Goal: Task Accomplishment & Management: Manage account settings

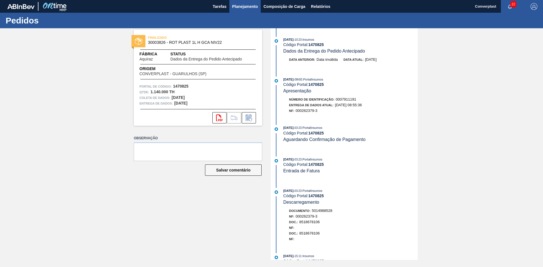
click at [248, 8] on font "Planejamento" at bounding box center [245, 6] width 26 height 5
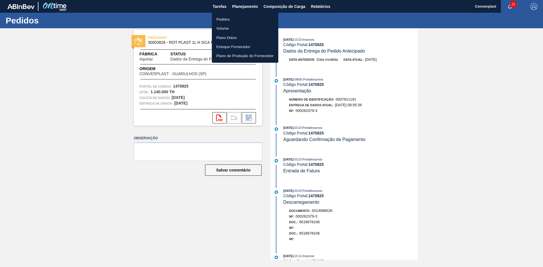
click at [238, 17] on li "Pedidos" at bounding box center [245, 19] width 66 height 9
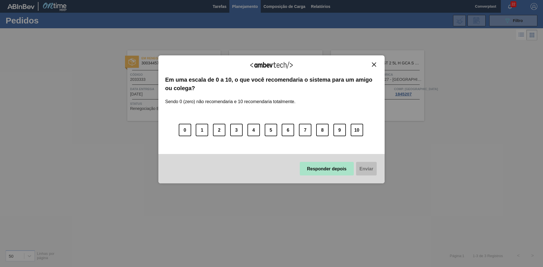
click at [330, 170] on font "Responder depois" at bounding box center [327, 169] width 40 height 5
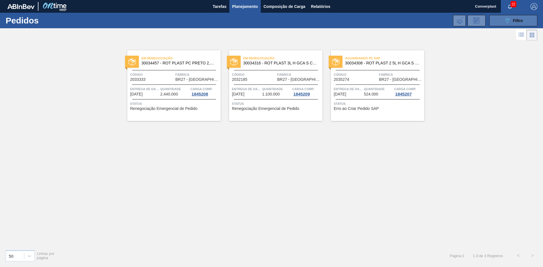
click at [513, 23] on div "089F7B8B-B2A5-4AFE-B5C0-19BA573D28AC Filtro" at bounding box center [513, 20] width 19 height 7
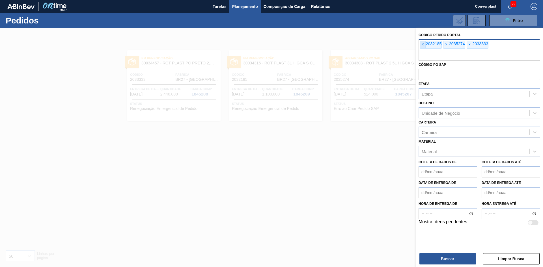
click at [423, 45] on font "×" at bounding box center [423, 44] width 2 height 5
click at [423, 50] on input "text" at bounding box center [480, 55] width 122 height 11
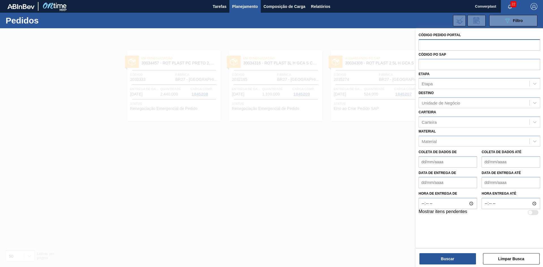
click at [437, 46] on input "text" at bounding box center [480, 44] width 122 height 11
paste input "2039184"
type input "2039184"
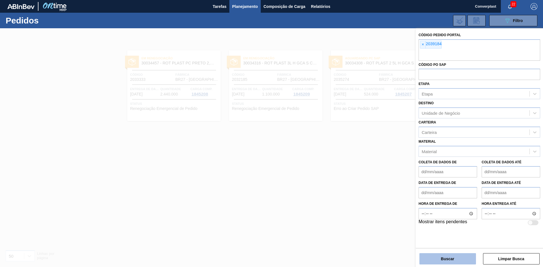
click at [443, 257] on font "Buscar" at bounding box center [447, 259] width 13 height 5
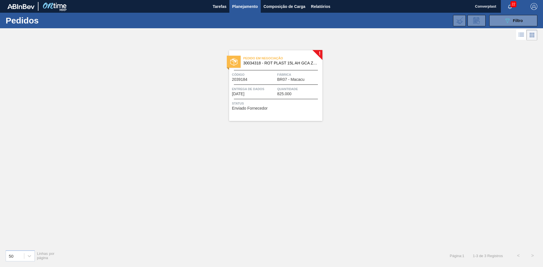
click at [272, 79] on div "Código 2039184" at bounding box center [254, 77] width 44 height 10
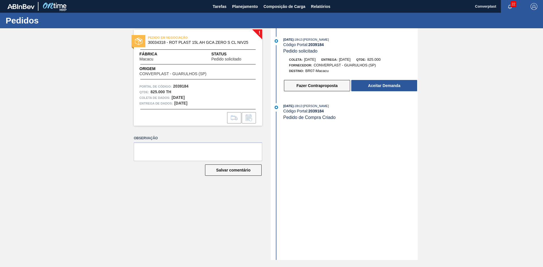
click at [303, 84] on button "Fazer Contraproposta" at bounding box center [317, 85] width 66 height 11
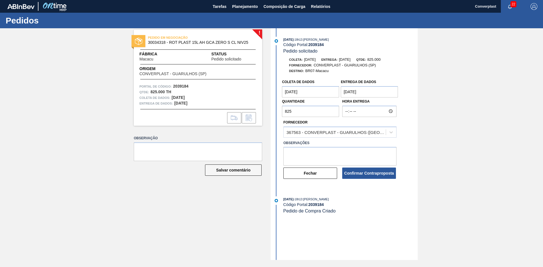
drag, startPoint x: 301, startPoint y: 113, endPoint x: 269, endPoint y: 113, distance: 32.2
click at [269, 113] on div "! PEDIDO EM NEGOCIAÇÃO 30034318 - ROT PLAST 15L AH GCA ZERO S CL NIV25 Fábrica …" at bounding box center [271, 144] width 543 height 232
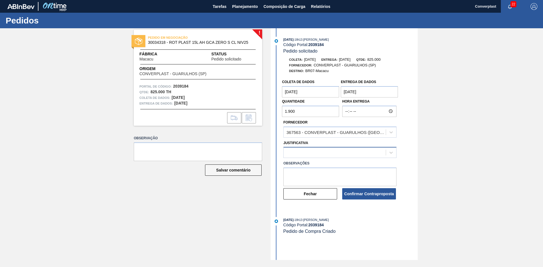
type input "1.900"
click at [356, 158] on div at bounding box center [339, 152] width 113 height 11
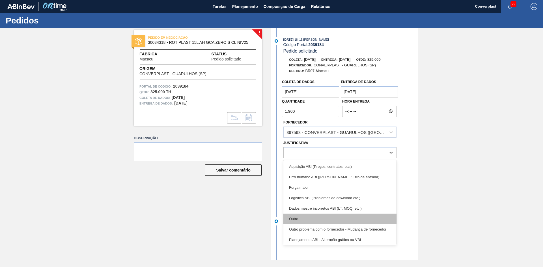
click at [319, 223] on div "Outro" at bounding box center [339, 219] width 113 height 10
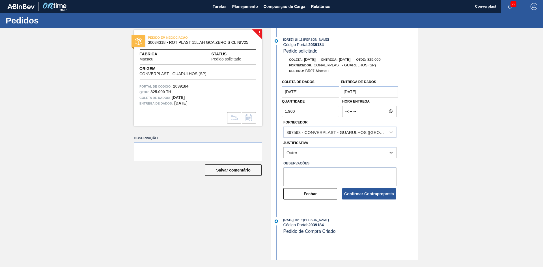
click at [308, 172] on textarea at bounding box center [339, 177] width 113 height 19
type textarea "ajuste qtde"
click at [358, 190] on button "Confirmar Contraproposta" at bounding box center [369, 193] width 54 height 11
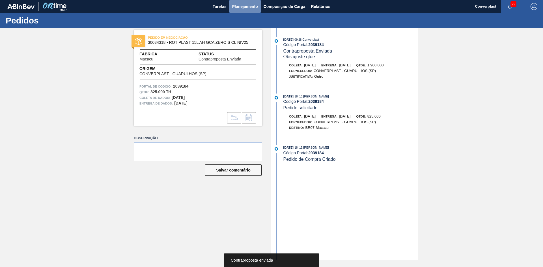
click at [240, 9] on font "Planejamento" at bounding box center [245, 6] width 26 height 7
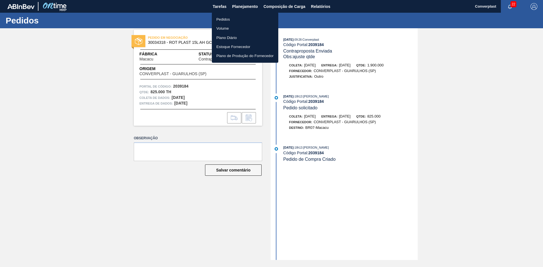
click at [218, 14] on ul "Pedidos Volume Plano Diário Estoque Fornecedor Plano de Produção do Fornecedor" at bounding box center [245, 37] width 66 height 50
click at [218, 19] on font "Pedidos" at bounding box center [223, 19] width 14 height 4
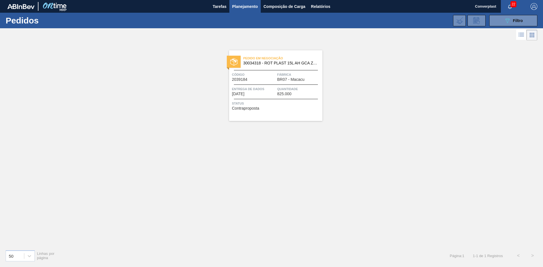
drag, startPoint x: 506, startPoint y: 24, endPoint x: 493, endPoint y: 27, distance: 13.0
click at [506, 24] on button "089F7B8B-B2A5-4AFE-B5C0-19BA573D28AC Filtro" at bounding box center [513, 20] width 48 height 11
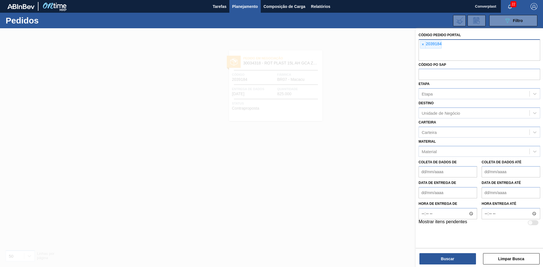
click at [426, 47] on div "× 2039184" at bounding box center [431, 45] width 22 height 8
paste input "text"
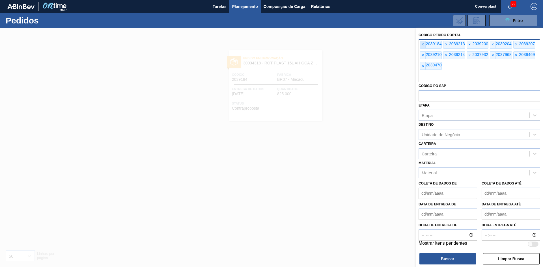
click at [422, 45] on font "×" at bounding box center [423, 44] width 2 height 5
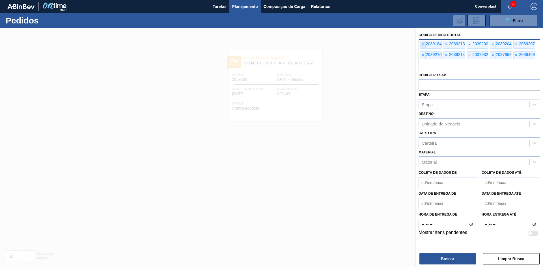
click at [422, 45] on font "×" at bounding box center [423, 44] width 2 height 5
click at [423, 45] on font "×" at bounding box center [423, 44] width 2 height 5
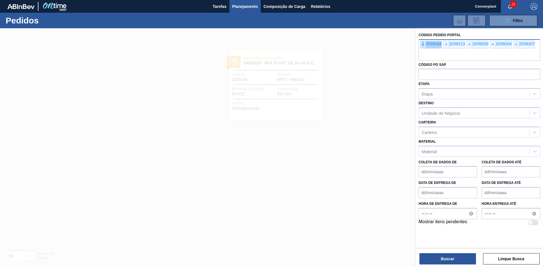
click at [423, 45] on font "×" at bounding box center [423, 44] width 2 height 5
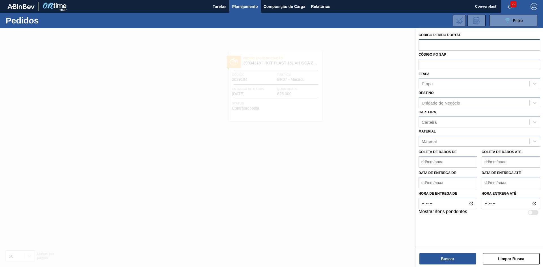
click at [423, 45] on input "text" at bounding box center [480, 44] width 122 height 11
paste input "text"
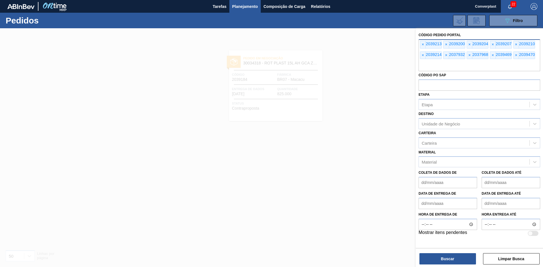
type input "]"
click at [422, 42] on span "×" at bounding box center [422, 44] width 5 height 7
click at [422, 44] on font "×" at bounding box center [423, 44] width 2 height 5
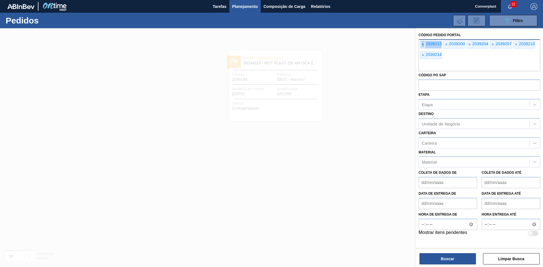
click at [422, 44] on font "×" at bounding box center [423, 44] width 2 height 5
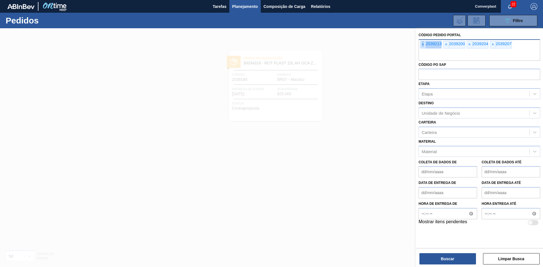
click at [422, 44] on font "×" at bounding box center [423, 44] width 2 height 5
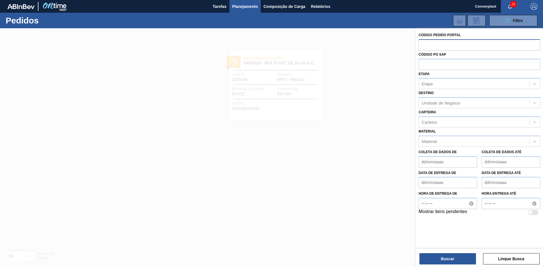
click at [422, 44] on input "text" at bounding box center [480, 44] width 122 height 11
paste input "text"
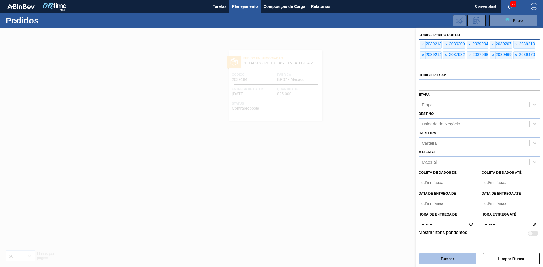
click at [430, 256] on button "Buscar" at bounding box center [448, 258] width 57 height 11
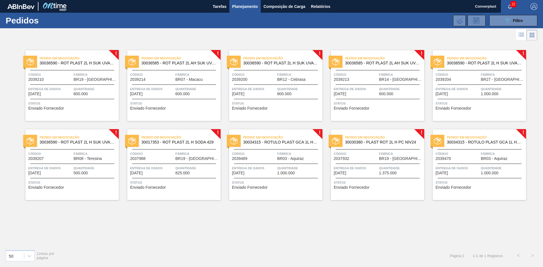
click at [248, 122] on div "! Pedido em Negociação 30034315 - ROTULO PLAST GCA 1L H 2PACK1L S CL NIV25 Códi…" at bounding box center [272, 160] width 102 height 79
click at [111, 107] on div "Status Enviado Fornecedor" at bounding box center [72, 105] width 89 height 9
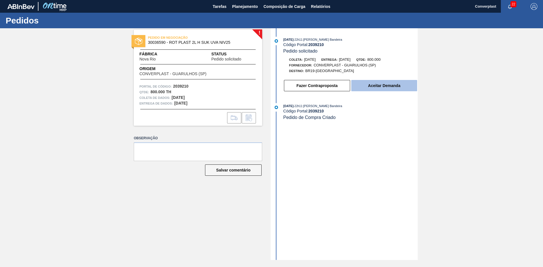
click at [372, 86] on font "Aceitar Demanda" at bounding box center [384, 85] width 32 height 5
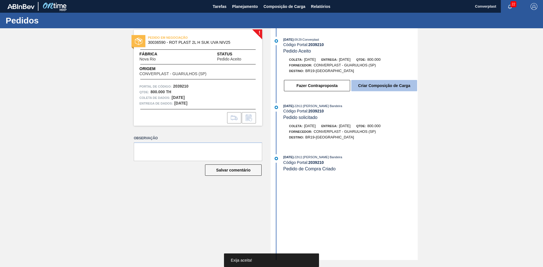
click at [379, 82] on button "Criar Composição de Carga" at bounding box center [384, 85] width 66 height 11
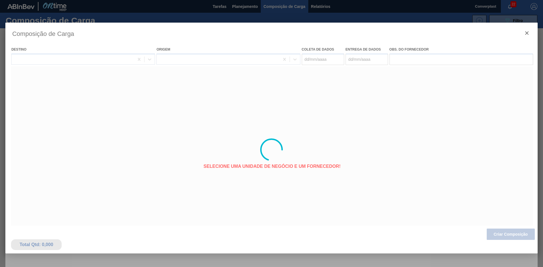
type coleta "[DATE]"
type entrega "[DATE]"
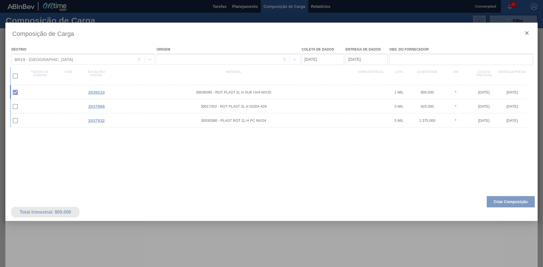
click at [502, 203] on div at bounding box center [271, 150] width 532 height 255
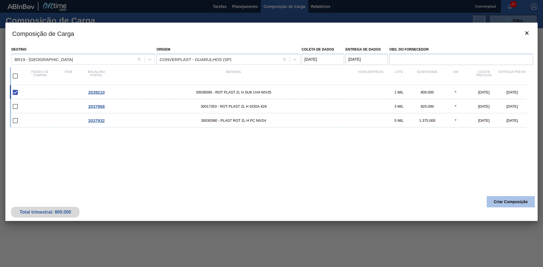
click at [508, 198] on button "Criar Composição" at bounding box center [511, 201] width 48 height 11
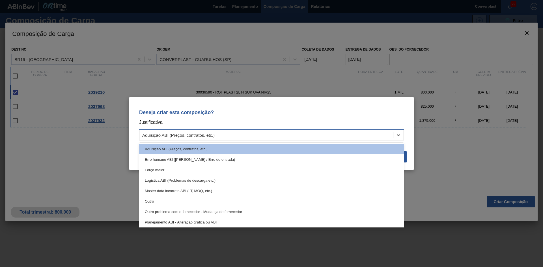
click at [369, 136] on div "Aquisição ABI (Preços, contratos, etc.)" at bounding box center [266, 135] width 254 height 8
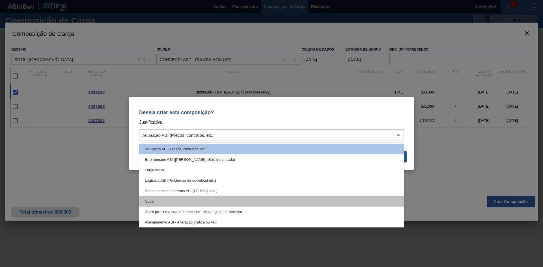
click at [286, 199] on div "Outro" at bounding box center [271, 201] width 265 height 10
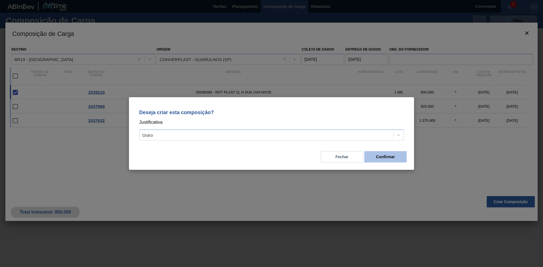
click at [378, 154] on button "Confirmar" at bounding box center [385, 156] width 42 height 11
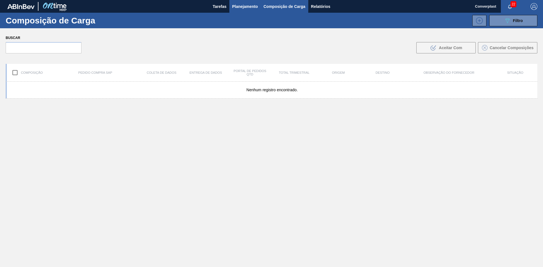
click at [246, 7] on font "Planejamento" at bounding box center [245, 6] width 26 height 5
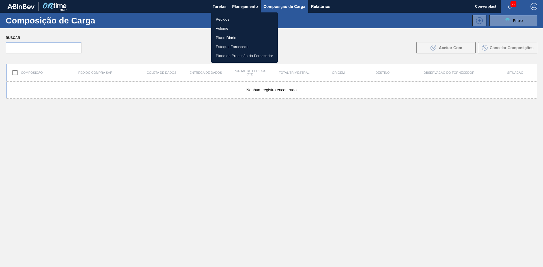
click at [238, 15] on li "Pedidos" at bounding box center [244, 19] width 66 height 9
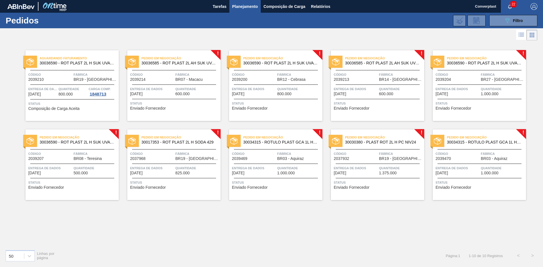
click at [183, 93] on font "600.000" at bounding box center [182, 94] width 14 height 5
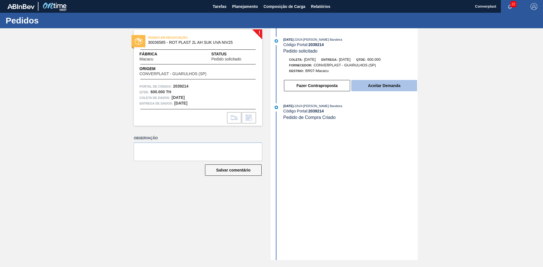
click at [367, 83] on button "Aceitar Demanda" at bounding box center [384, 85] width 66 height 11
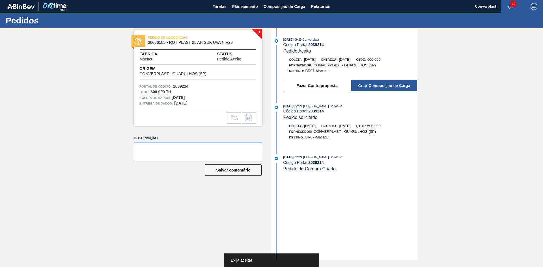
click at [369, 83] on font "Criar Composição de Carga" at bounding box center [384, 85] width 52 height 5
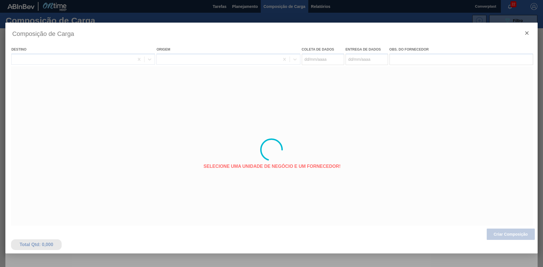
type coleta "[DATE]"
type entrega "[DATE]"
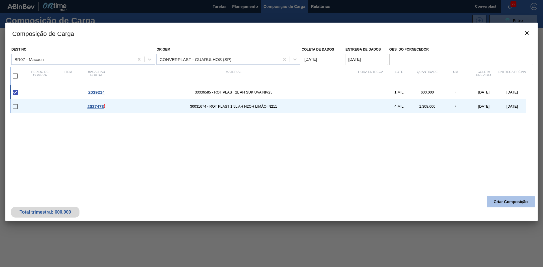
click at [502, 203] on font "Criar Composição" at bounding box center [511, 202] width 34 height 5
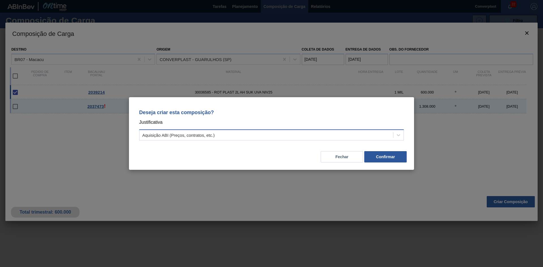
click at [253, 136] on div "Aquisição ABI (Preços, contratos, etc.)" at bounding box center [266, 135] width 254 height 8
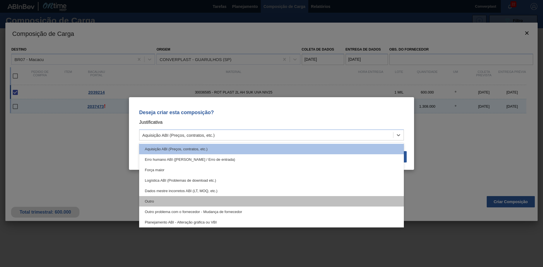
click at [213, 201] on div "Outro" at bounding box center [271, 201] width 265 height 10
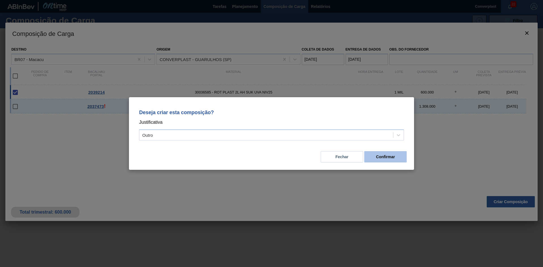
click at [382, 158] on font "Confirmar" at bounding box center [385, 157] width 19 height 5
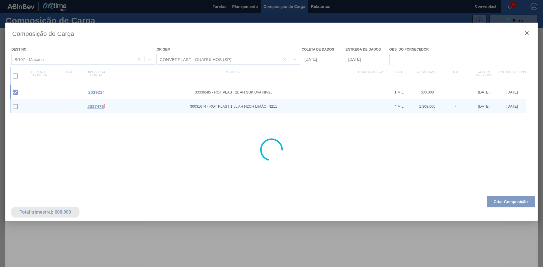
click at [242, 8] on div at bounding box center [271, 133] width 543 height 267
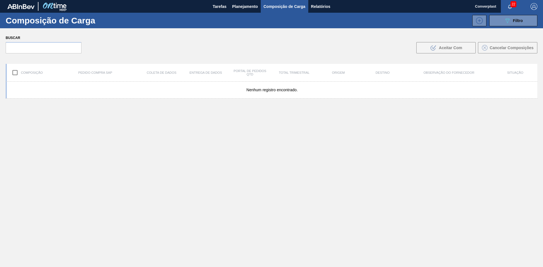
click at [242, 8] on font "Planejamento" at bounding box center [245, 6] width 26 height 5
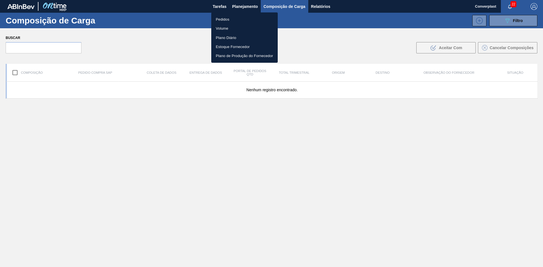
click at [223, 19] on font "Pedidos" at bounding box center [223, 19] width 14 height 4
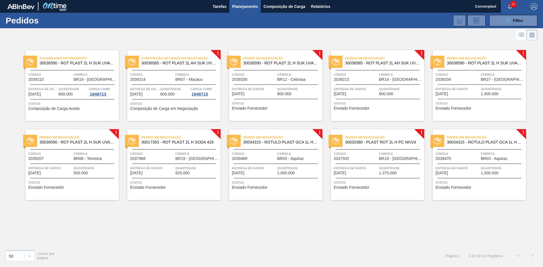
click at [256, 107] on font "Enviado Fornecedor" at bounding box center [250, 108] width 36 height 5
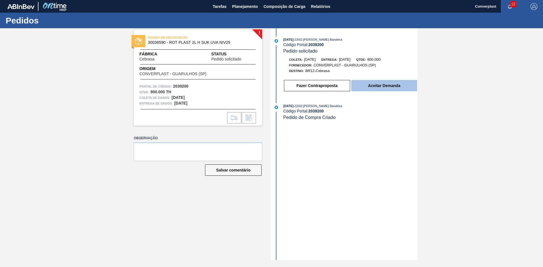
click at [391, 87] on font "Aceitar Demanda" at bounding box center [384, 85] width 32 height 5
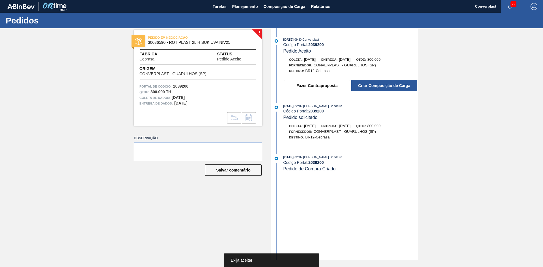
click at [391, 88] on font "Criar Composição de Carga" at bounding box center [384, 85] width 52 height 5
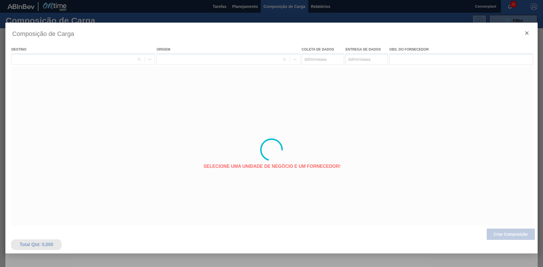
type coleta "[DATE]"
type entrega "[DATE]"
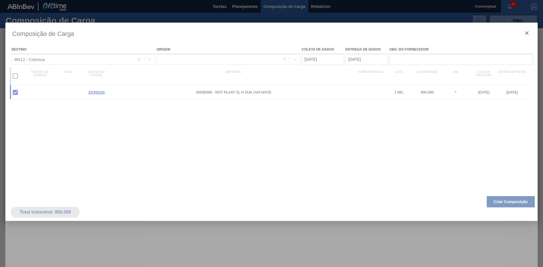
click at [495, 202] on div at bounding box center [271, 150] width 532 height 255
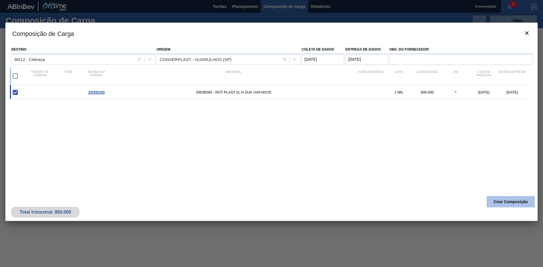
click at [497, 204] on button "Criar Composição" at bounding box center [511, 201] width 48 height 11
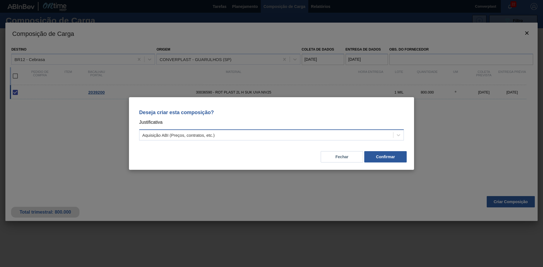
click at [279, 130] on div "Aquisição ABI (Preços, contratos, etc.)" at bounding box center [271, 135] width 265 height 11
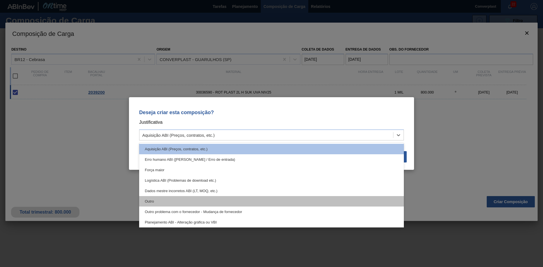
click at [220, 200] on div "Outro" at bounding box center [271, 201] width 265 height 10
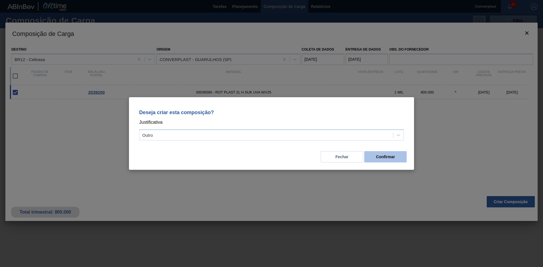
click at [373, 153] on button "Confirmar" at bounding box center [385, 156] width 42 height 11
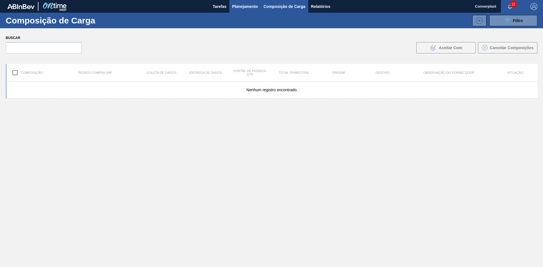
click at [235, 4] on font "Planejamento" at bounding box center [245, 6] width 26 height 5
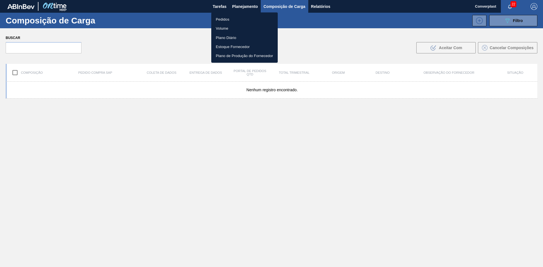
click at [215, 18] on li "Pedidos" at bounding box center [244, 19] width 66 height 9
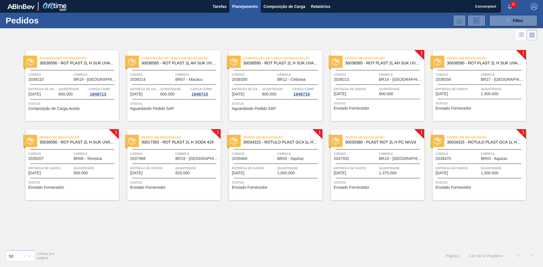
click at [375, 112] on div "Pedido em Negociação 30036585 - ROT PLAST 2L AH SUK UVA NIV25 Código 2039213 Fá…" at bounding box center [377, 85] width 93 height 71
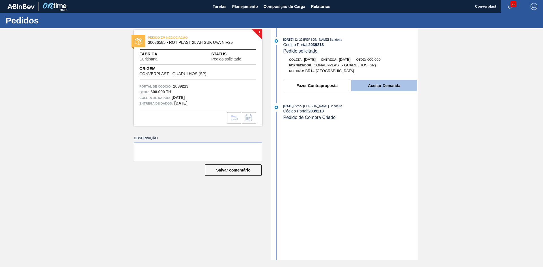
click at [385, 87] on font "Aceitar Demanda" at bounding box center [384, 85] width 32 height 5
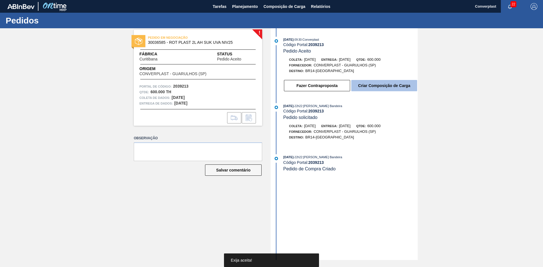
click at [386, 80] on button "Criar Composição de Carga" at bounding box center [384, 85] width 66 height 11
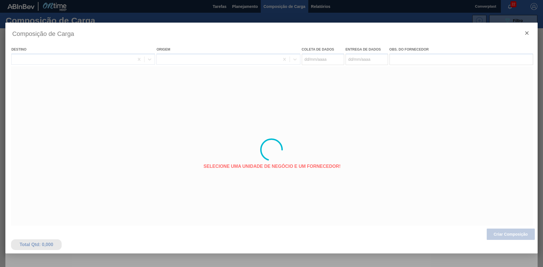
type coleta "[DATE]"
type entrega "[DATE]"
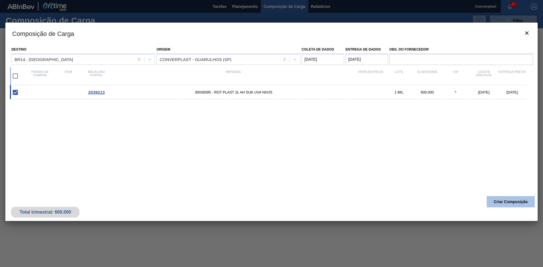
click at [494, 200] on font "Criar Composição" at bounding box center [511, 202] width 34 height 5
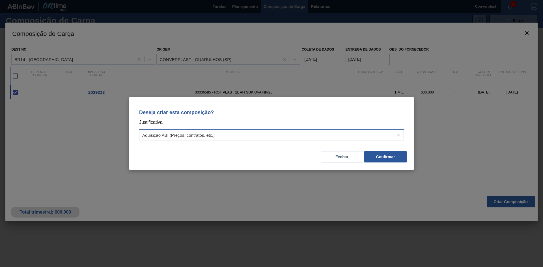
click at [251, 134] on div "Aquisição ABI (Preços, contratos, etc.)" at bounding box center [266, 135] width 254 height 8
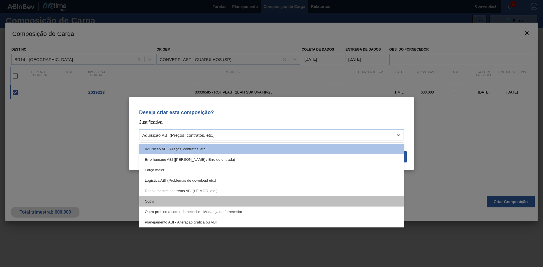
click at [221, 198] on div "Outro" at bounding box center [271, 201] width 265 height 10
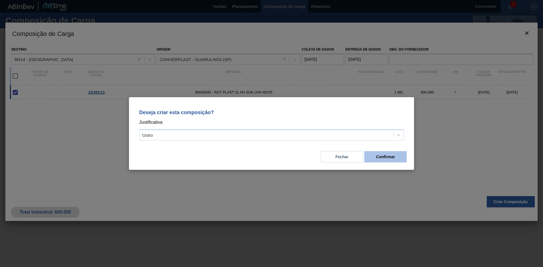
click at [384, 159] on font "Confirmar" at bounding box center [385, 157] width 19 height 5
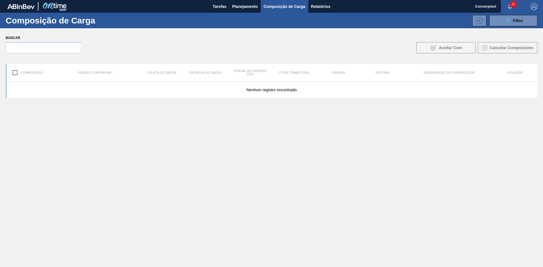
click at [239, 7] on font "Planejamento" at bounding box center [245, 6] width 26 height 5
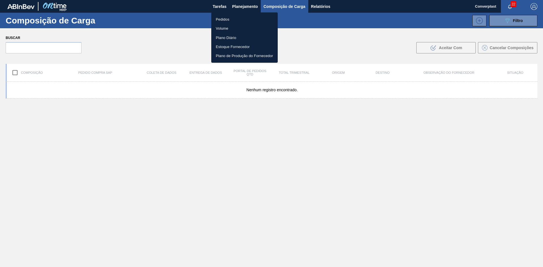
click at [220, 20] on font "Pedidos" at bounding box center [223, 19] width 14 height 4
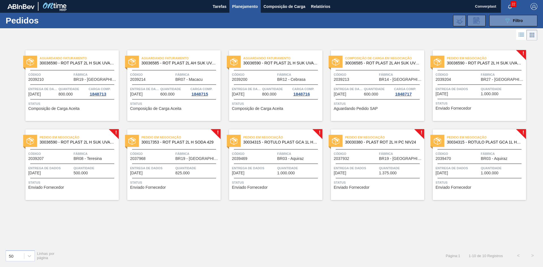
click at [459, 102] on span "Status" at bounding box center [480, 104] width 89 height 6
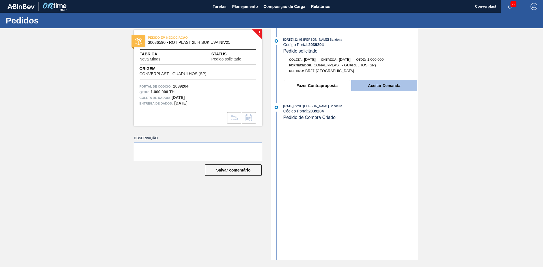
click at [371, 87] on font "Aceitar Demanda" at bounding box center [384, 85] width 32 height 5
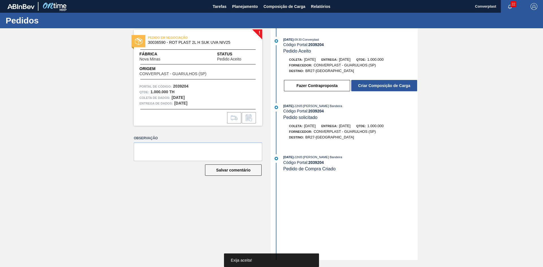
click at [370, 85] on font "Criar Composição de Carga" at bounding box center [384, 85] width 52 height 5
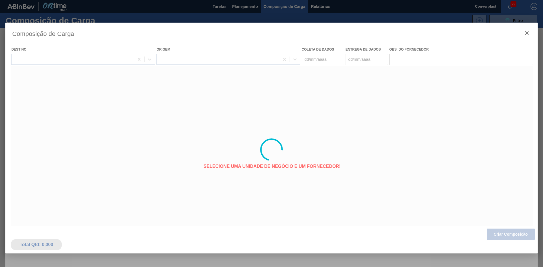
type coleta "[DATE]"
type entrega "[DATE]"
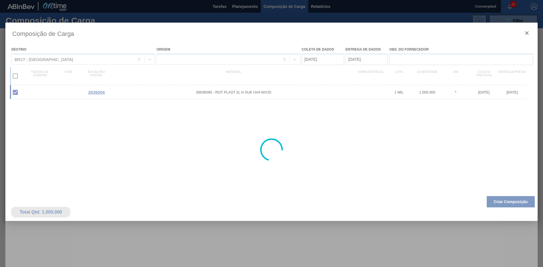
click at [492, 207] on div at bounding box center [271, 150] width 532 height 255
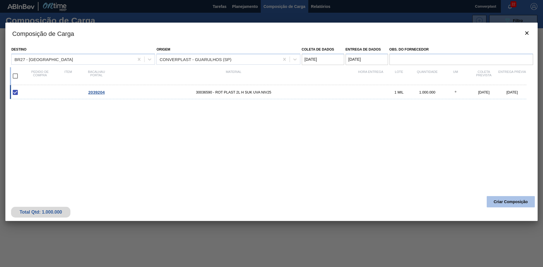
click at [497, 197] on button "Criar Composição" at bounding box center [511, 201] width 48 height 11
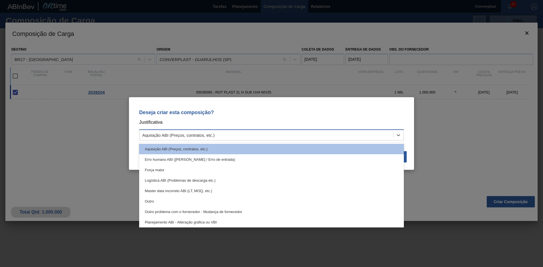
click at [242, 136] on div "Aquisição ABI (Preços, contratos, etc.)" at bounding box center [266, 135] width 254 height 8
drag, startPoint x: 205, startPoint y: 205, endPoint x: 209, endPoint y: 199, distance: 6.9
click at [205, 205] on div "Outro" at bounding box center [271, 201] width 265 height 10
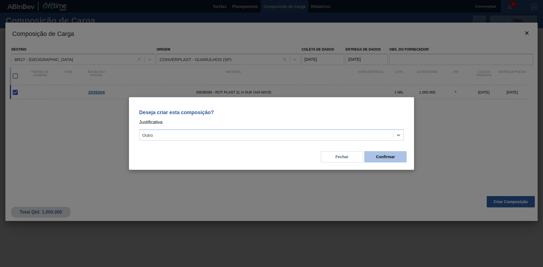
click at [388, 154] on button "Confirmar" at bounding box center [385, 156] width 42 height 11
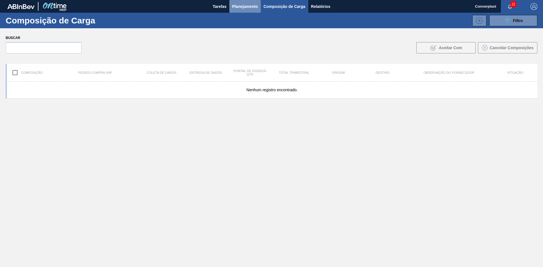
click at [236, 6] on font "Planejamento" at bounding box center [245, 6] width 26 height 5
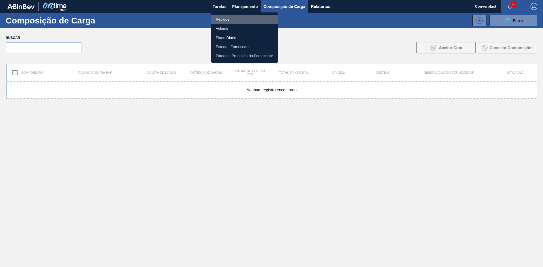
click at [228, 19] on font "Pedidos" at bounding box center [223, 19] width 14 height 4
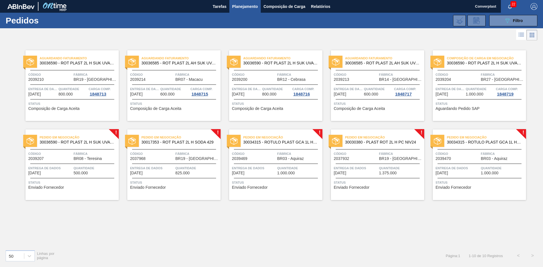
click at [484, 177] on div "Pedido em Negociação 30034315 - ROTULO PLAST GCA 1L H 2PACK1L S CL NIV25 Código…" at bounding box center [479, 165] width 93 height 71
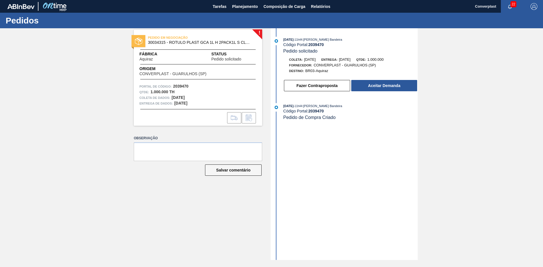
click at [377, 80] on div "Fazer Contraproposta Aceitar Demanda" at bounding box center [350, 85] width 134 height 12
click at [376, 85] on font "Aceitar Demanda" at bounding box center [384, 85] width 32 height 5
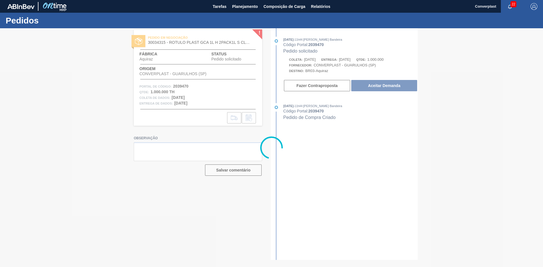
click at [367, 86] on div at bounding box center [271, 147] width 543 height 239
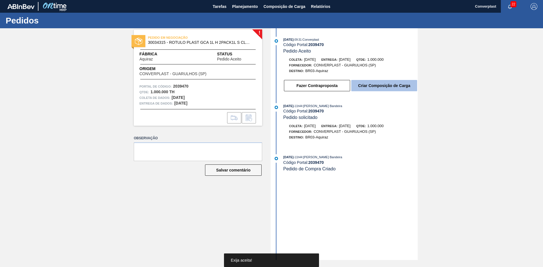
click at [368, 83] on button "Criar Composição de Carga" at bounding box center [384, 85] width 66 height 11
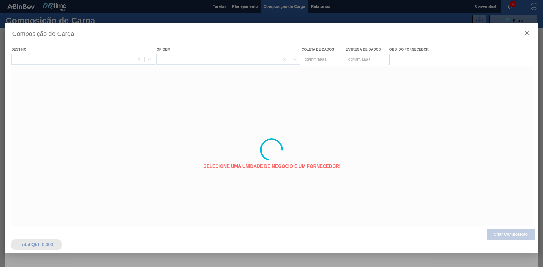
type coleta "[DATE]"
type entrega "[DATE]"
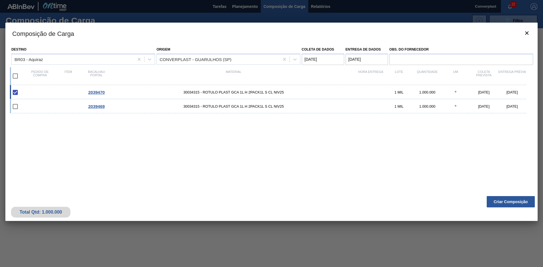
click at [507, 201] on font "Criar Composição" at bounding box center [511, 202] width 34 height 5
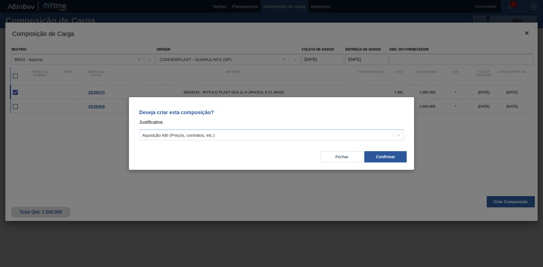
click at [295, 127] on div "Deseja criar esta composição? Justificativa Aquisição ABI (Preços, contratos, e…" at bounding box center [272, 124] width 272 height 40
click at [285, 134] on div "Aquisição ABI (Preços, contratos, etc.)" at bounding box center [266, 135] width 254 height 8
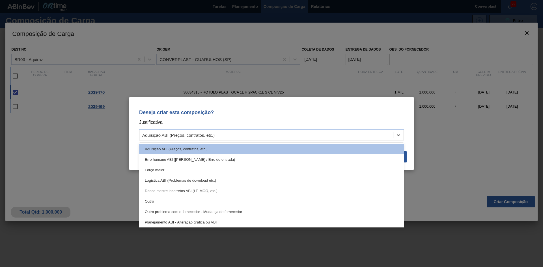
drag, startPoint x: 185, startPoint y: 205, endPoint x: 223, endPoint y: 179, distance: 45.7
click at [186, 205] on div "Outro" at bounding box center [271, 201] width 265 height 10
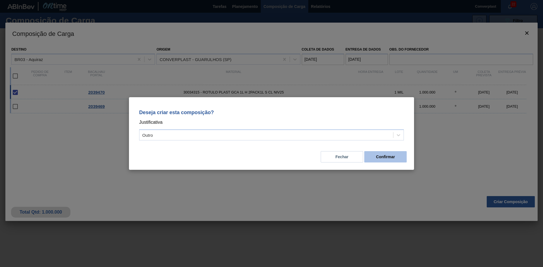
click at [380, 157] on font "Confirmar" at bounding box center [385, 157] width 19 height 5
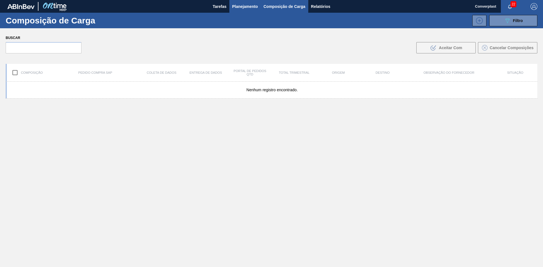
click at [239, 3] on font "Planejamento" at bounding box center [245, 6] width 26 height 7
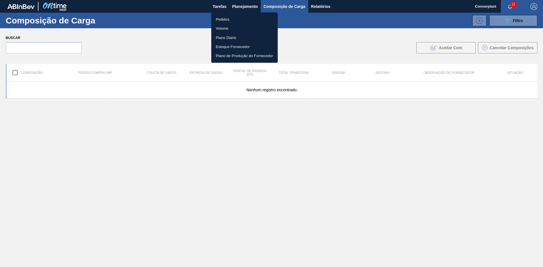
click at [225, 17] on font "Pedidos" at bounding box center [223, 19] width 14 height 4
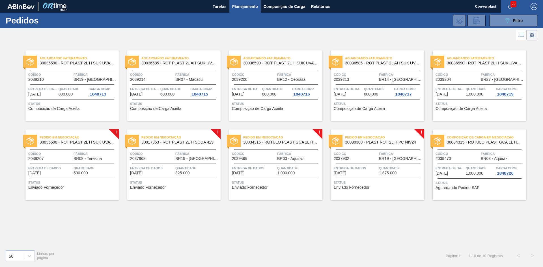
click at [65, 175] on div "Entrega de dados [DATE]" at bounding box center [50, 170] width 44 height 10
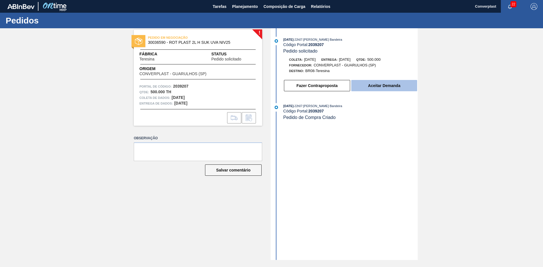
click at [370, 82] on button "Aceitar Demanda" at bounding box center [384, 85] width 66 height 11
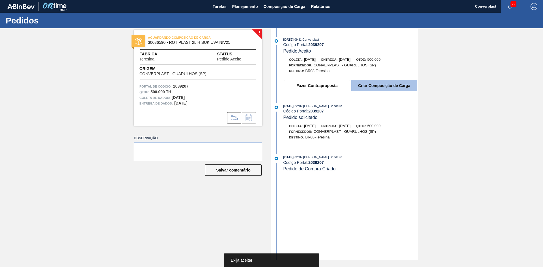
click at [376, 82] on button "Criar Composição de Carga" at bounding box center [384, 85] width 66 height 11
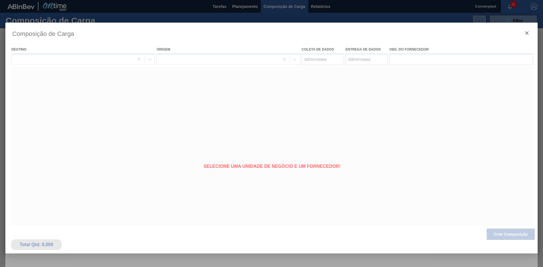
type coleta "[DATE]"
type entrega "[DATE]"
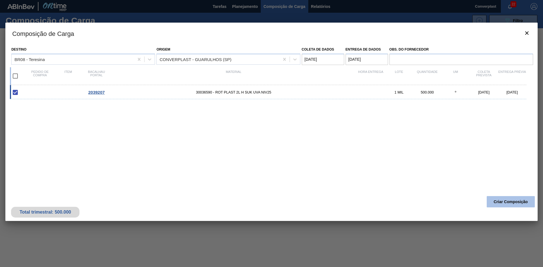
click at [500, 199] on button "Criar Composição" at bounding box center [511, 201] width 48 height 11
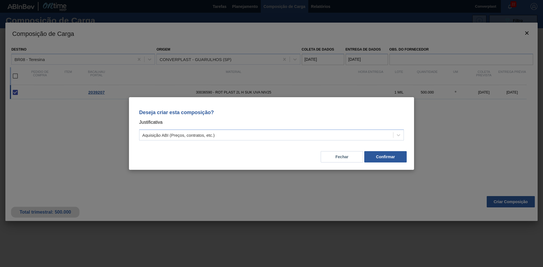
click at [266, 128] on div "Deseja criar esta composição? Justificativa Aquisição ABI (Preços, contratos, e…" at bounding box center [272, 124] width 272 height 40
click at [233, 133] on div "Aquisição ABI (Preços, contratos, etc.)" at bounding box center [266, 135] width 254 height 8
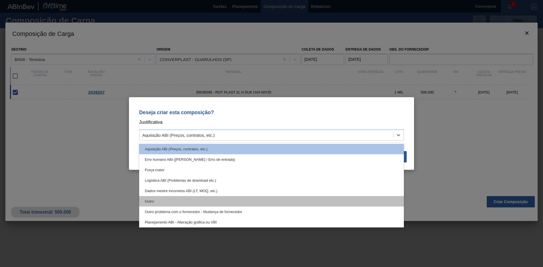
click at [169, 199] on div "Outro" at bounding box center [271, 201] width 265 height 10
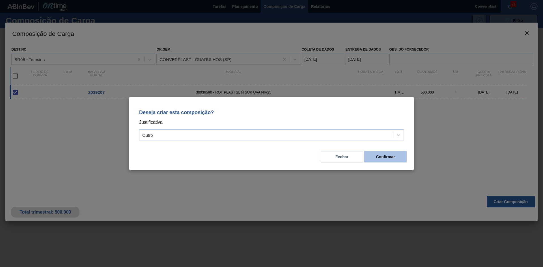
click at [375, 158] on button "Confirmar" at bounding box center [385, 156] width 42 height 11
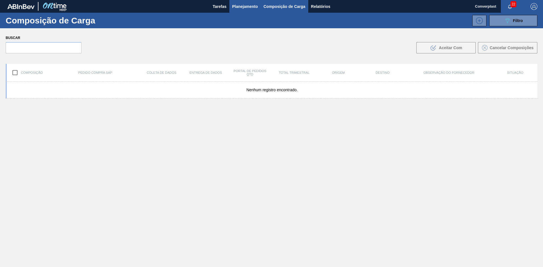
click at [241, 11] on button "Planejamento" at bounding box center [244, 6] width 31 height 13
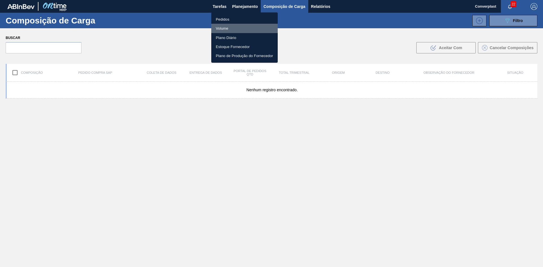
click at [245, 29] on li "Volume" at bounding box center [244, 28] width 66 height 9
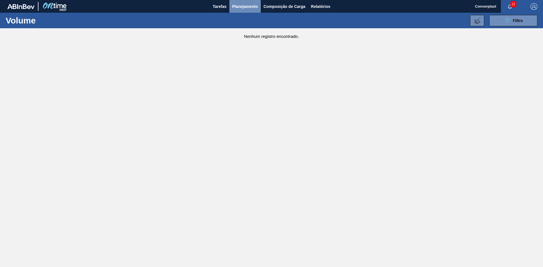
click at [237, 5] on font "Planejamento" at bounding box center [245, 6] width 26 height 5
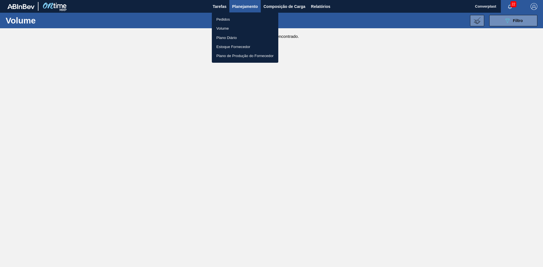
click at [233, 20] on li "Pedidos" at bounding box center [245, 19] width 66 height 9
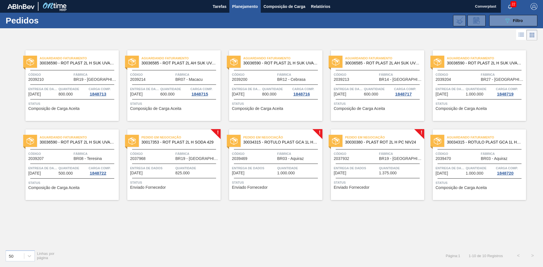
click at [223, 185] on link "! Pedido em Negociação 30034315 - ROTULO PLAST GCA 1L H 2PACK1L S CL NIV25 Códi…" at bounding box center [272, 165] width 102 height 71
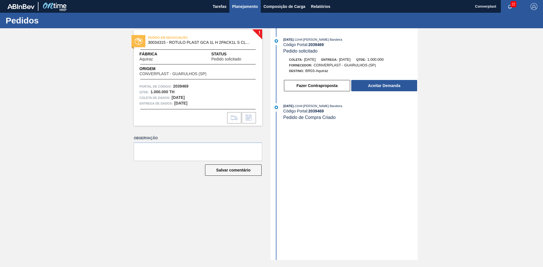
click at [247, 6] on font "Planejamento" at bounding box center [245, 6] width 26 height 5
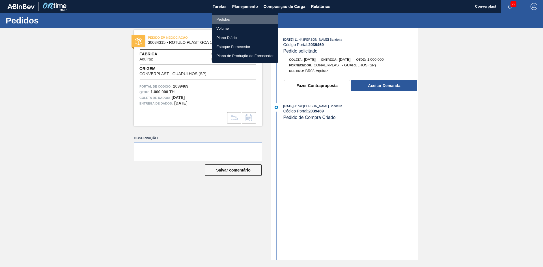
click at [238, 19] on li "Pedidos" at bounding box center [245, 19] width 66 height 9
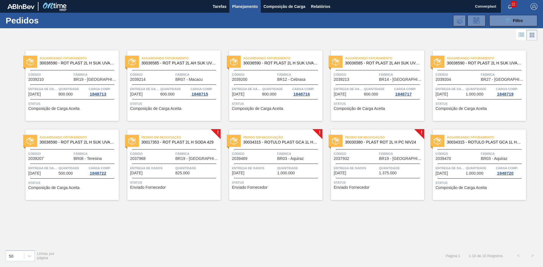
click at [142, 184] on span "Status" at bounding box center [174, 183] width 89 height 6
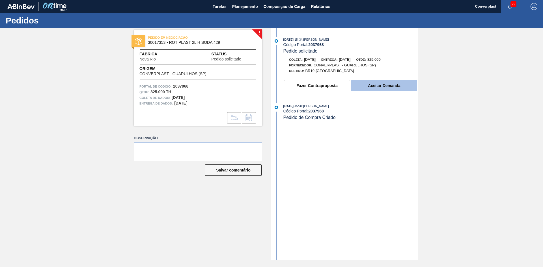
click at [373, 84] on font "Aceitar Demanda" at bounding box center [384, 85] width 32 height 5
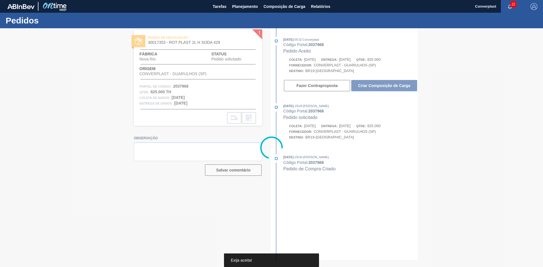
click at [379, 86] on div at bounding box center [271, 147] width 543 height 239
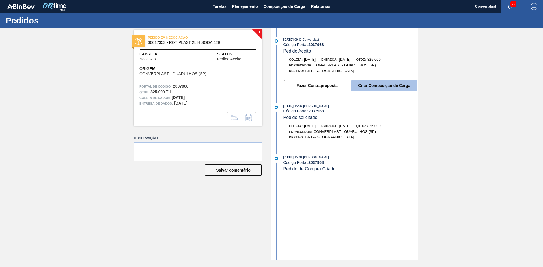
click at [386, 85] on font "Criar Composição de Carga" at bounding box center [384, 85] width 52 height 5
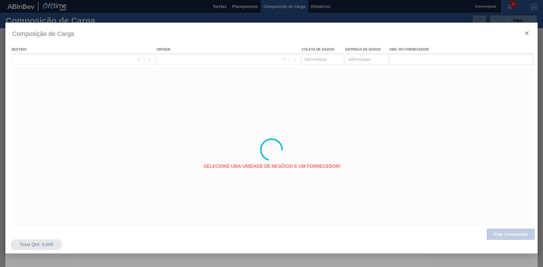
type coleta "[DATE]"
type entrega "[DATE]"
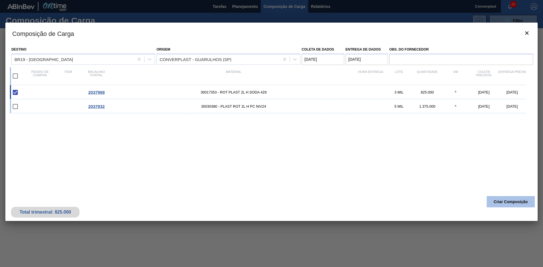
click at [518, 201] on font "Criar Composição" at bounding box center [511, 202] width 34 height 5
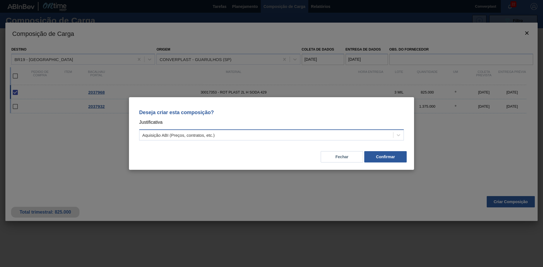
click at [329, 134] on div "Aquisição ABI (Preços, contratos, etc.)" at bounding box center [266, 135] width 254 height 8
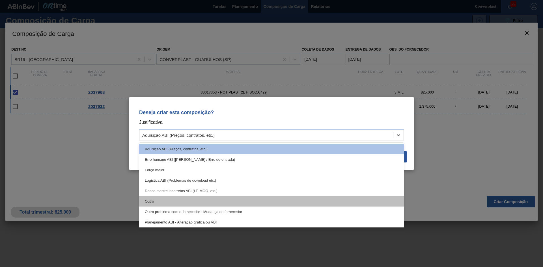
click at [161, 205] on div "Outro" at bounding box center [271, 201] width 265 height 10
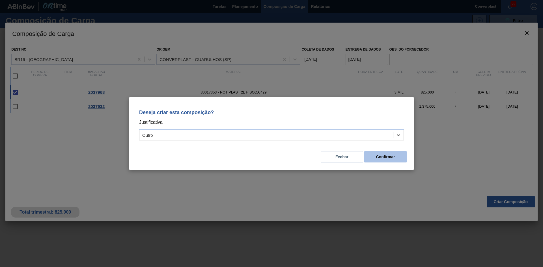
click at [378, 155] on font "Confirmar" at bounding box center [385, 157] width 19 height 5
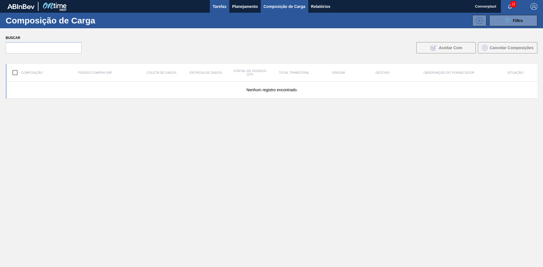
click at [229, 7] on button "Tarefas" at bounding box center [220, 6] width 20 height 13
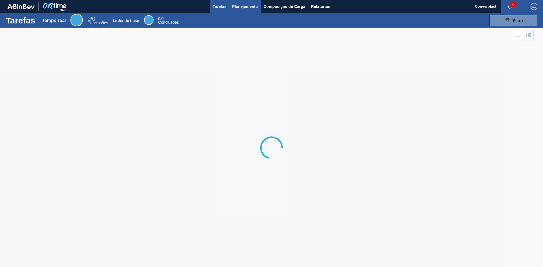
click at [240, 6] on font "Planejamento" at bounding box center [245, 6] width 26 height 5
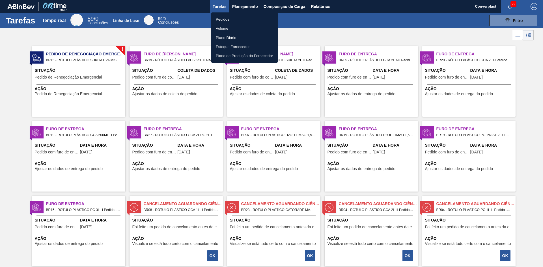
click at [223, 21] on font "Pedidos" at bounding box center [223, 19] width 14 height 4
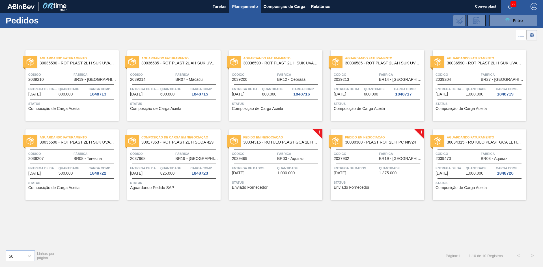
click at [258, 175] on div "Entrega de dados [DATE]" at bounding box center [254, 170] width 44 height 10
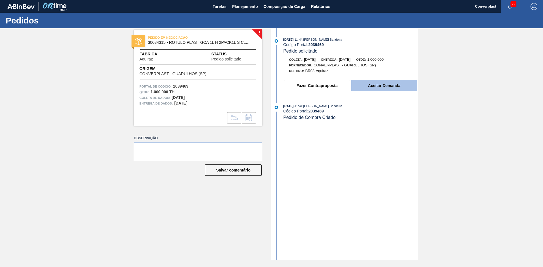
click at [384, 85] on font "Aceitar Demanda" at bounding box center [384, 85] width 32 height 5
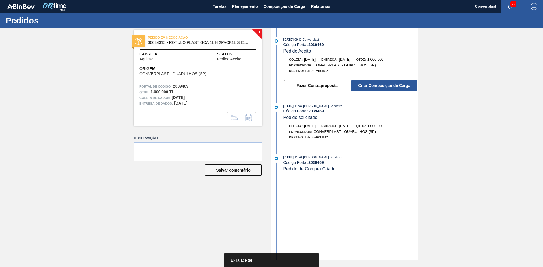
click at [384, 85] on font "Criar Composição de Carga" at bounding box center [384, 85] width 52 height 5
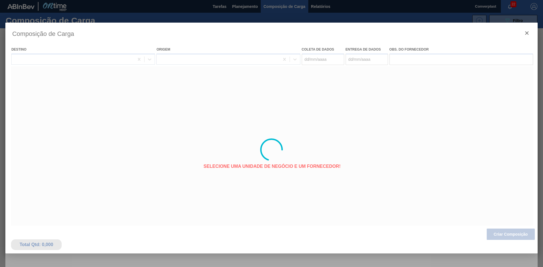
type coleta "[DATE]"
type entrega "[DATE]"
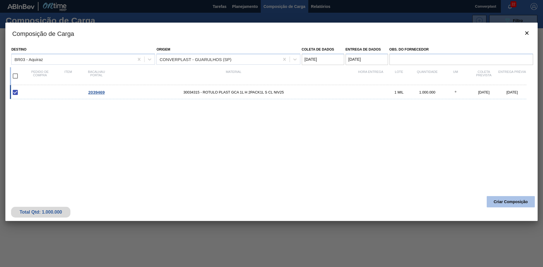
click at [515, 202] on font "Criar Composição" at bounding box center [511, 202] width 34 height 5
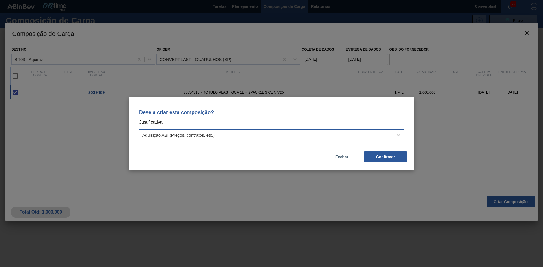
click at [268, 133] on div "Aquisição ABI (Preços, contratos, etc.)" at bounding box center [266, 135] width 254 height 8
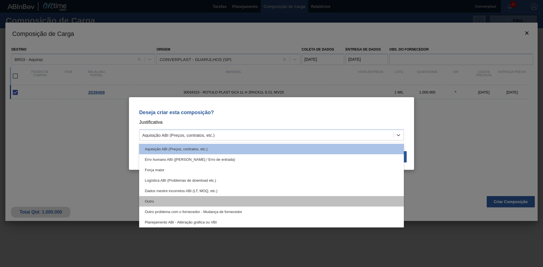
click at [172, 199] on div "Outro" at bounding box center [271, 201] width 265 height 10
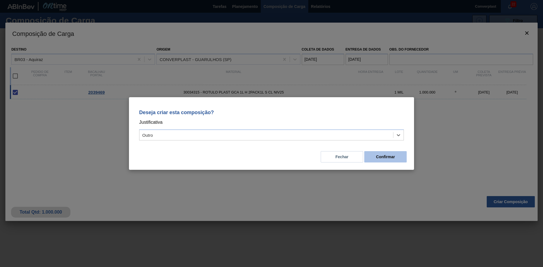
click at [385, 160] on button "Confirmar" at bounding box center [385, 156] width 42 height 11
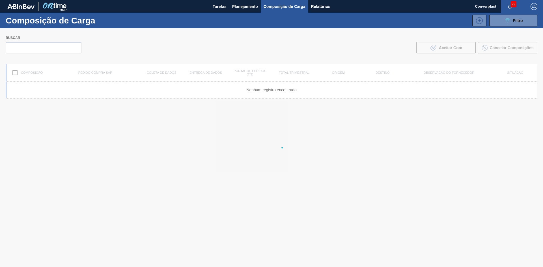
click at [230, 5] on button "Planejamento" at bounding box center [244, 6] width 31 height 13
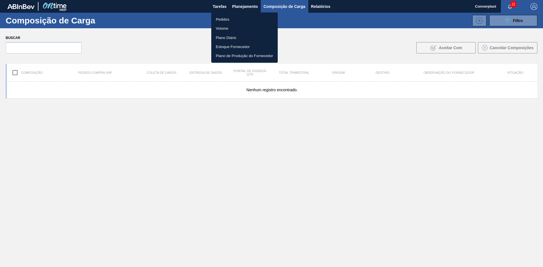
click at [226, 15] on li "Pedidos" at bounding box center [244, 19] width 66 height 9
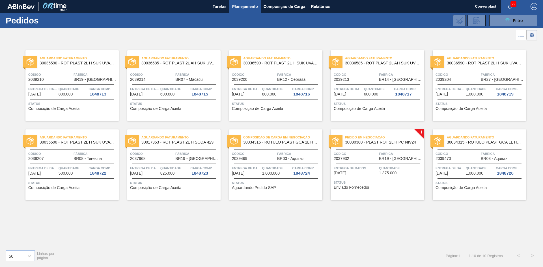
click at [366, 197] on div "Pedido em Negociação 30030380 - PLAST ROT 2L H PC NIV24 Código 2037932 Fábrica …" at bounding box center [377, 165] width 93 height 71
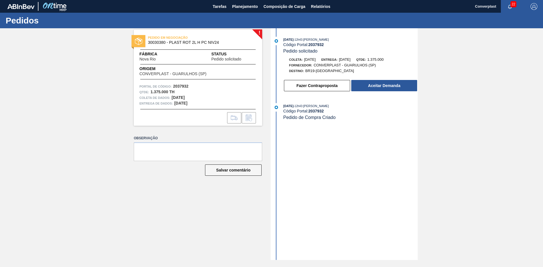
click at [179, 180] on div "Observação Salvar comentário" at bounding box center [198, 160] width 128 height 52
click at [402, 83] on button "Aceitar Demanda" at bounding box center [384, 85] width 66 height 11
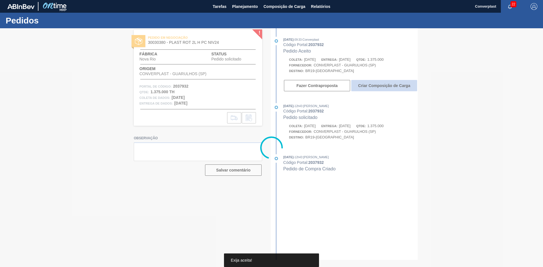
click at [374, 85] on font "Criar Composição de Carga" at bounding box center [384, 85] width 52 height 5
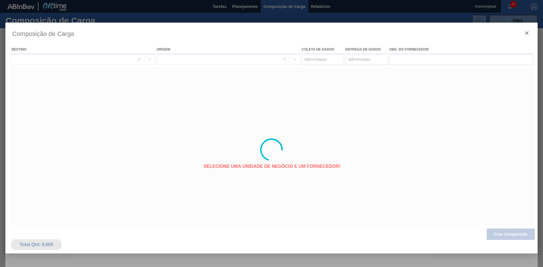
type coleta "[DATE]"
type entrega "[DATE]"
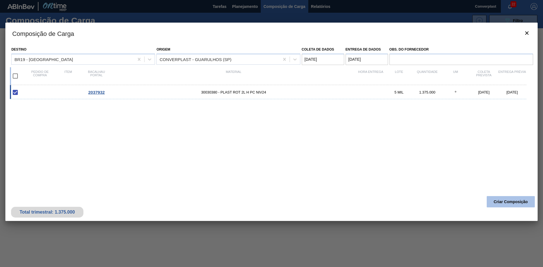
click at [503, 202] on font "Criar Composição" at bounding box center [511, 202] width 34 height 5
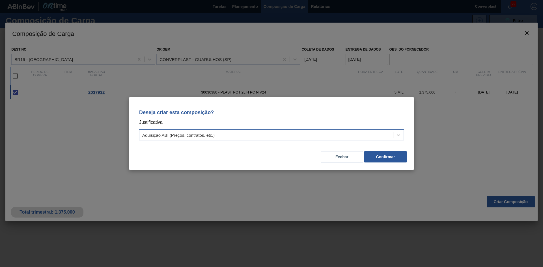
click at [270, 135] on div "Aquisição ABI (Preços, contratos, etc.)" at bounding box center [266, 135] width 254 height 8
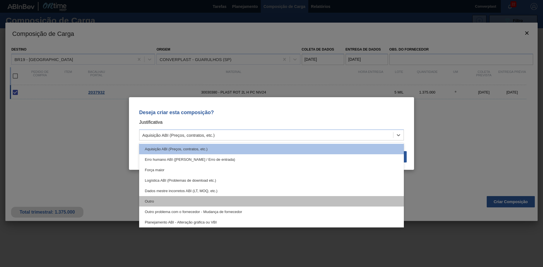
click at [235, 201] on div "Outro" at bounding box center [271, 201] width 265 height 10
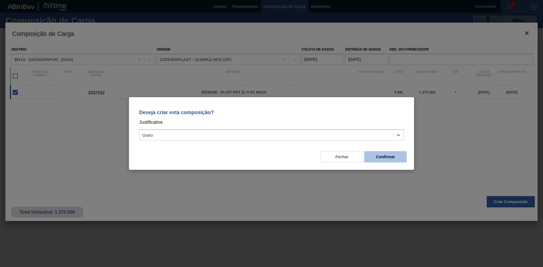
click at [383, 158] on font "Confirmar" at bounding box center [385, 157] width 19 height 5
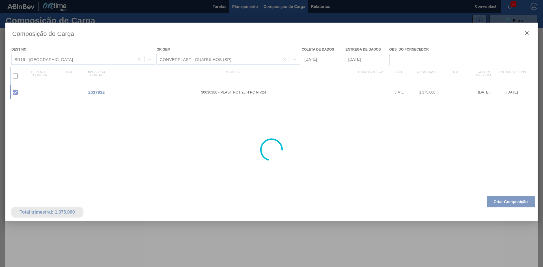
click at [235, 6] on div at bounding box center [271, 133] width 543 height 267
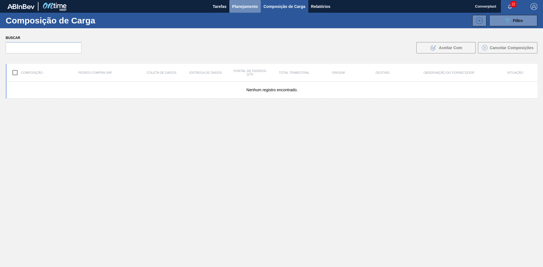
click at [235, 7] on font "Planejamento" at bounding box center [245, 6] width 26 height 5
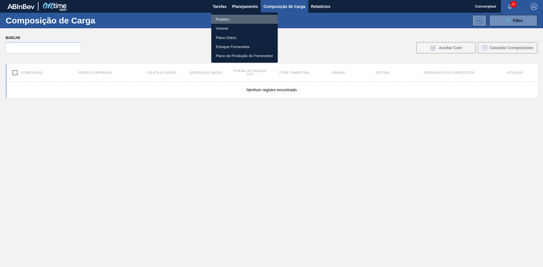
click at [231, 20] on li "Pedidos" at bounding box center [244, 19] width 66 height 9
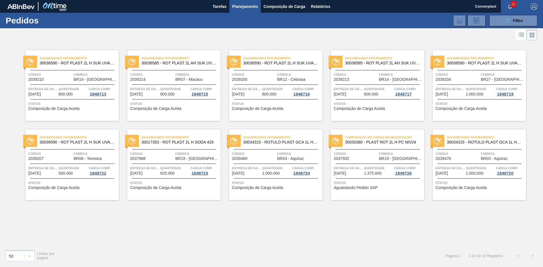
click at [470, 186] on span "Status" at bounding box center [480, 183] width 89 height 6
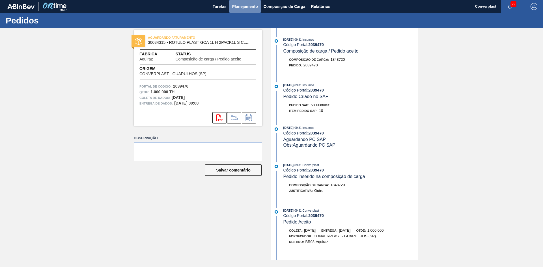
click at [243, 7] on font "Planejamento" at bounding box center [245, 6] width 26 height 5
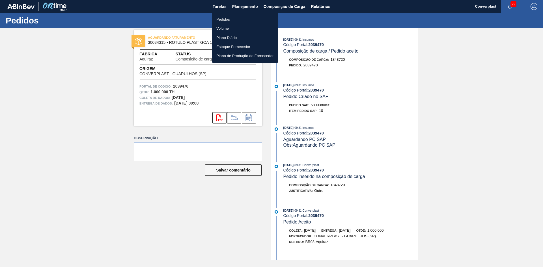
click at [228, 17] on font "Pedidos" at bounding box center [223, 19] width 14 height 4
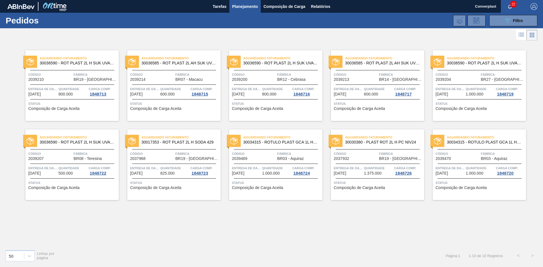
click at [216, 40] on div at bounding box center [271, 35] width 543 height 14
